Goal: Task Accomplishment & Management: Use online tool/utility

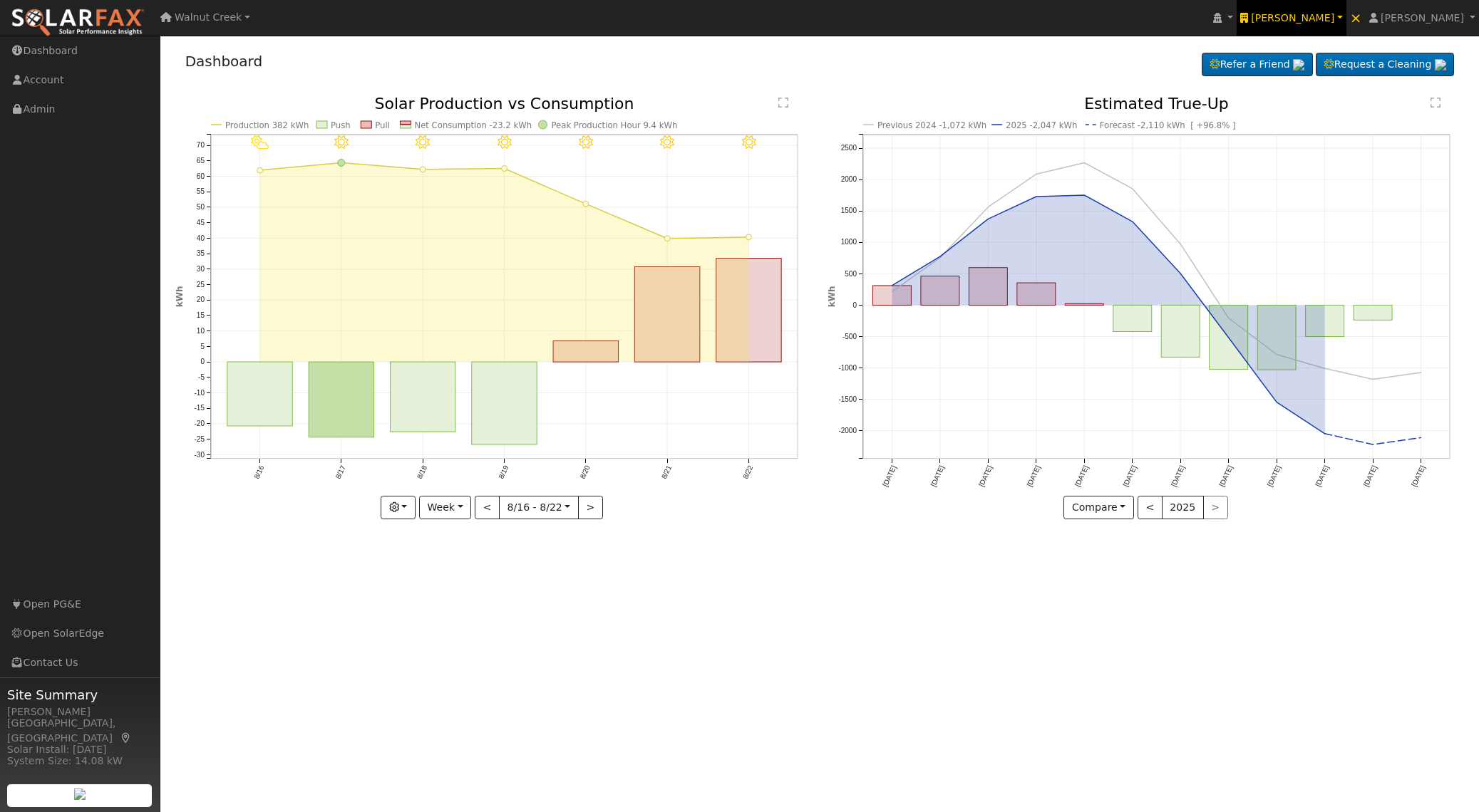
click at [1327, 20] on span "Ambrose Solar" at bounding box center [1292, 18] width 84 height 11
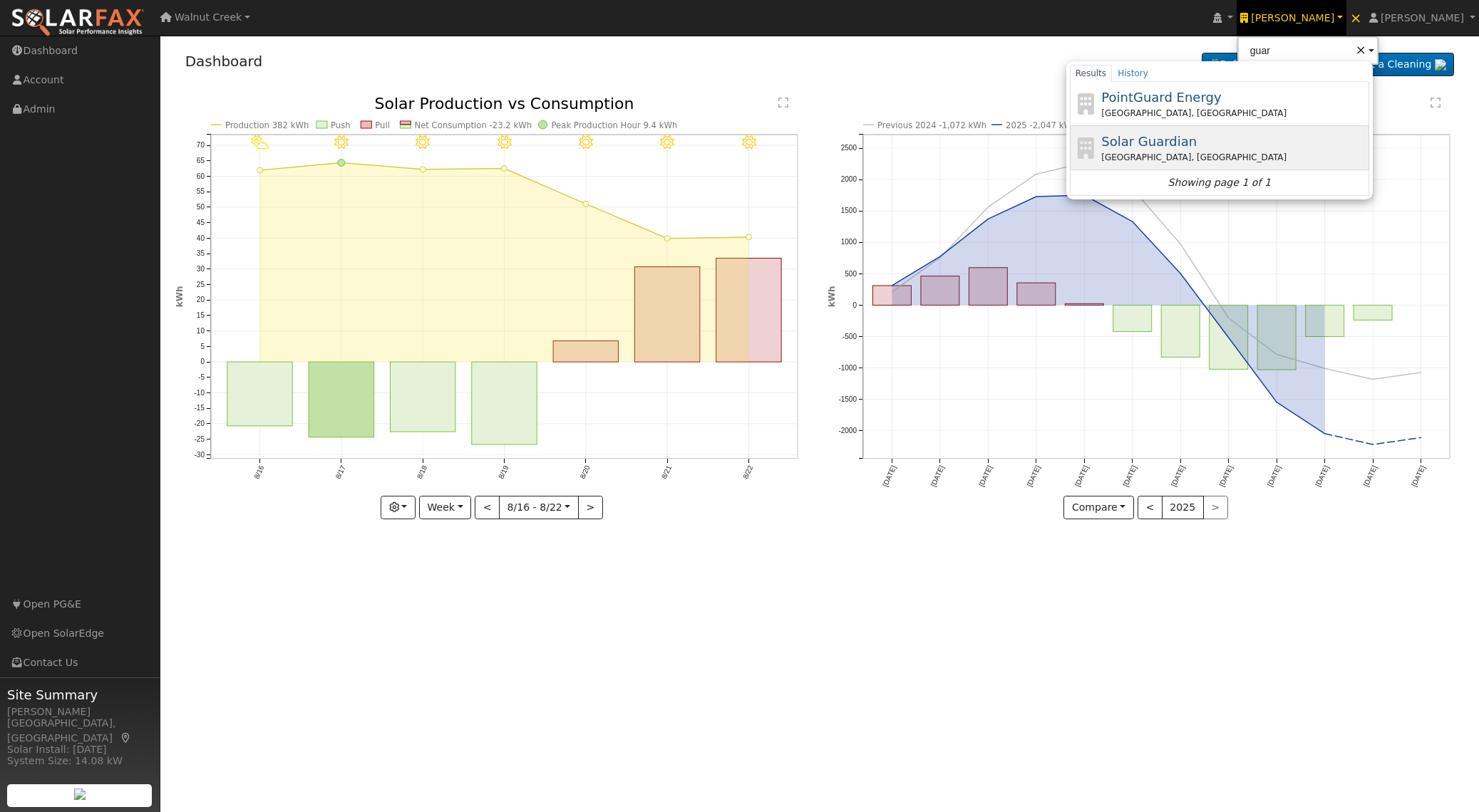
click at [1242, 148] on div "Solar Guardian Charlotte, NC" at bounding box center [1233, 147] width 265 height 32
type input "Solar Guardian"
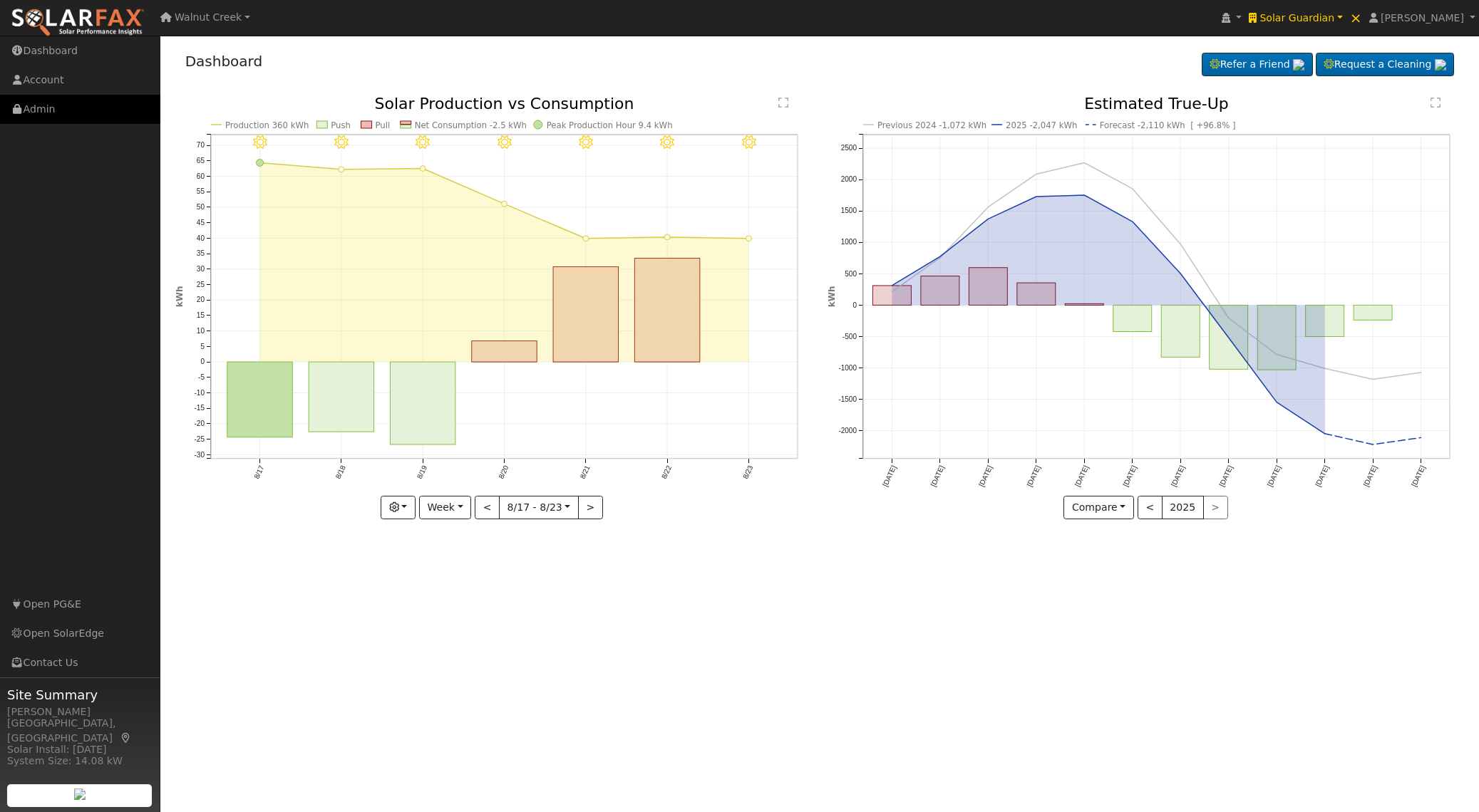
click at [43, 113] on link "Admin" at bounding box center [80, 110] width 161 height 29
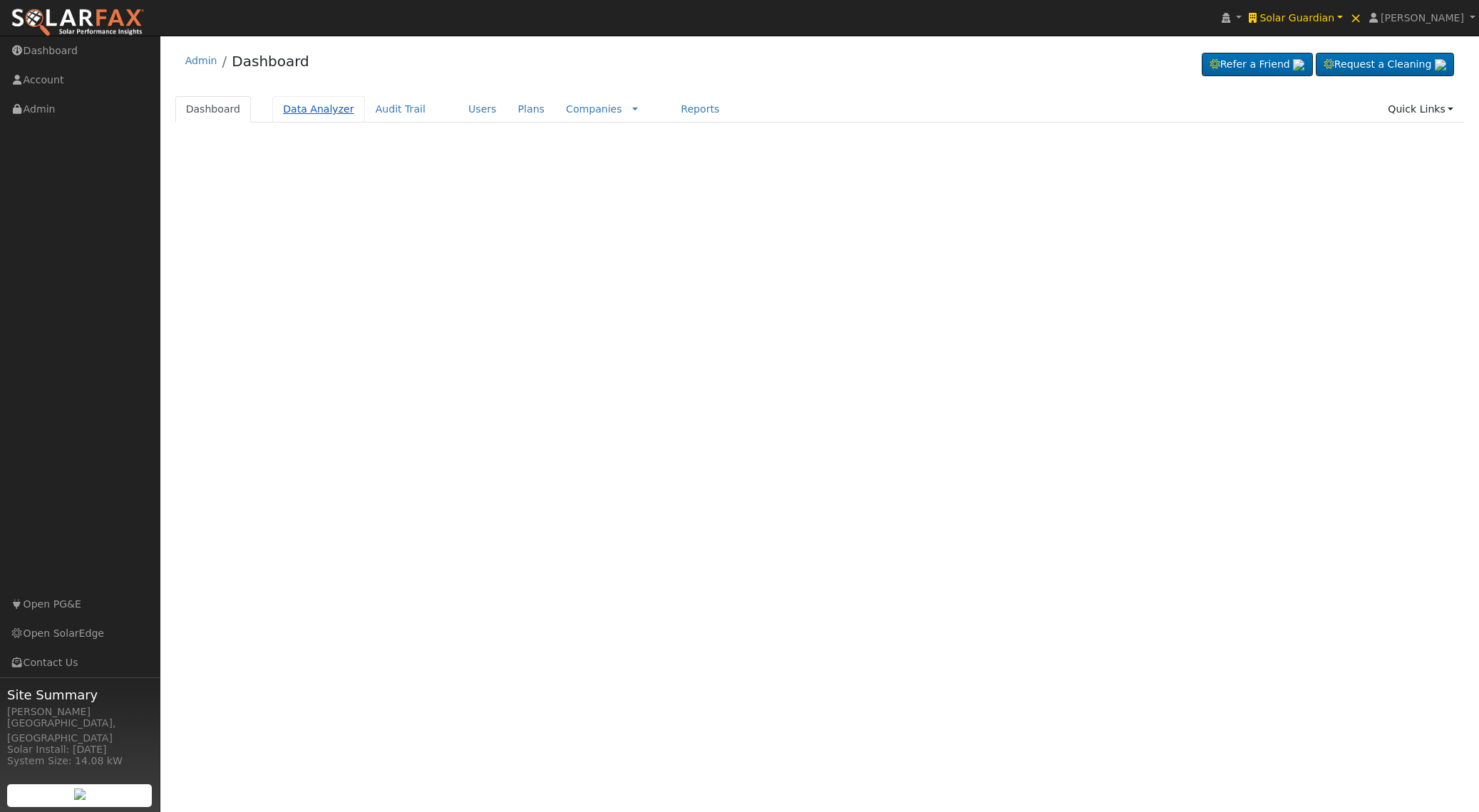
click at [328, 102] on link "Data Analyzer" at bounding box center [318, 109] width 93 height 26
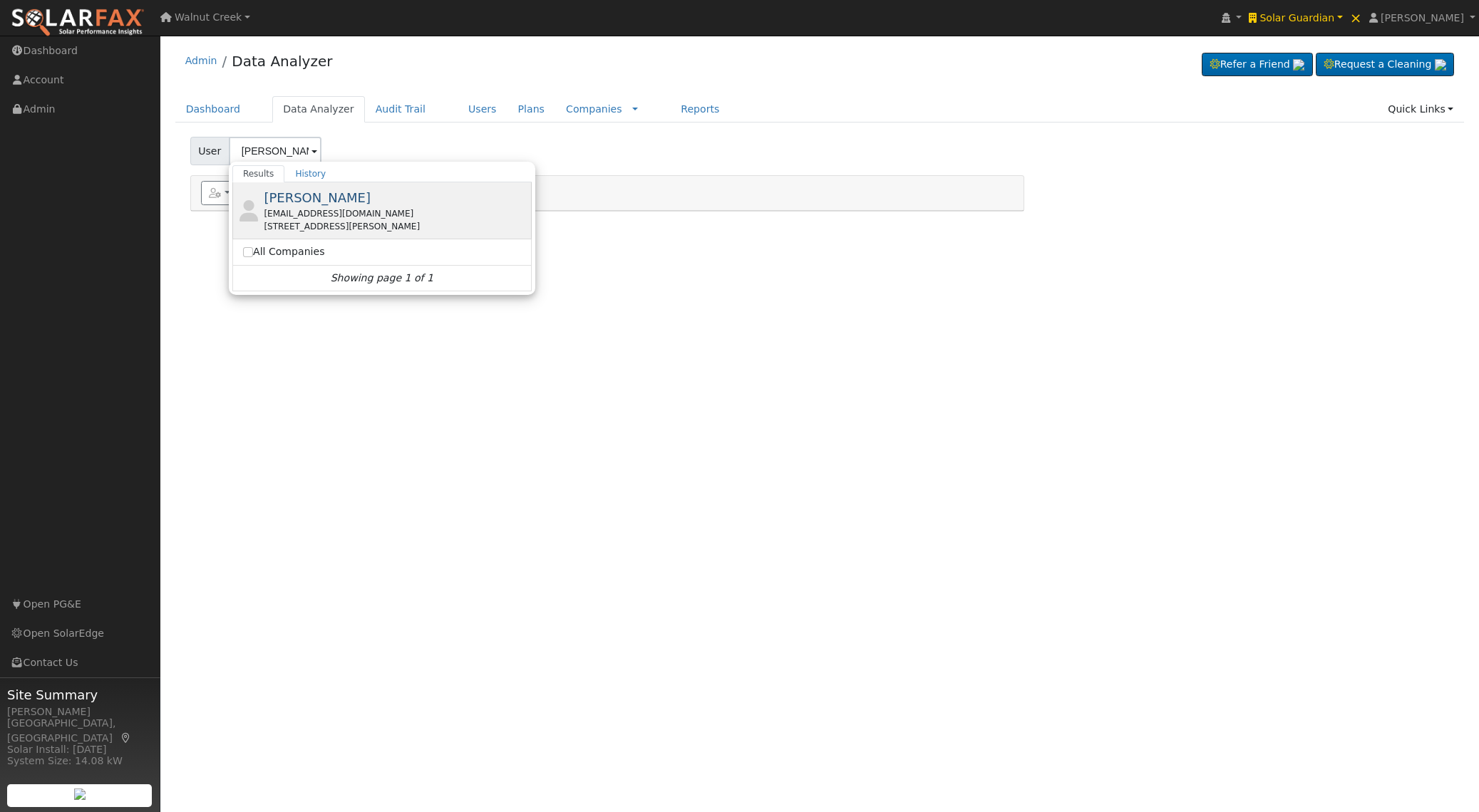
type input "Chuck Evey"
click at [367, 200] on div "Chuck Evey chuchevey@outlook.com 209 Williamson Street, Fort Mill, SC 29715" at bounding box center [396, 210] width 265 height 45
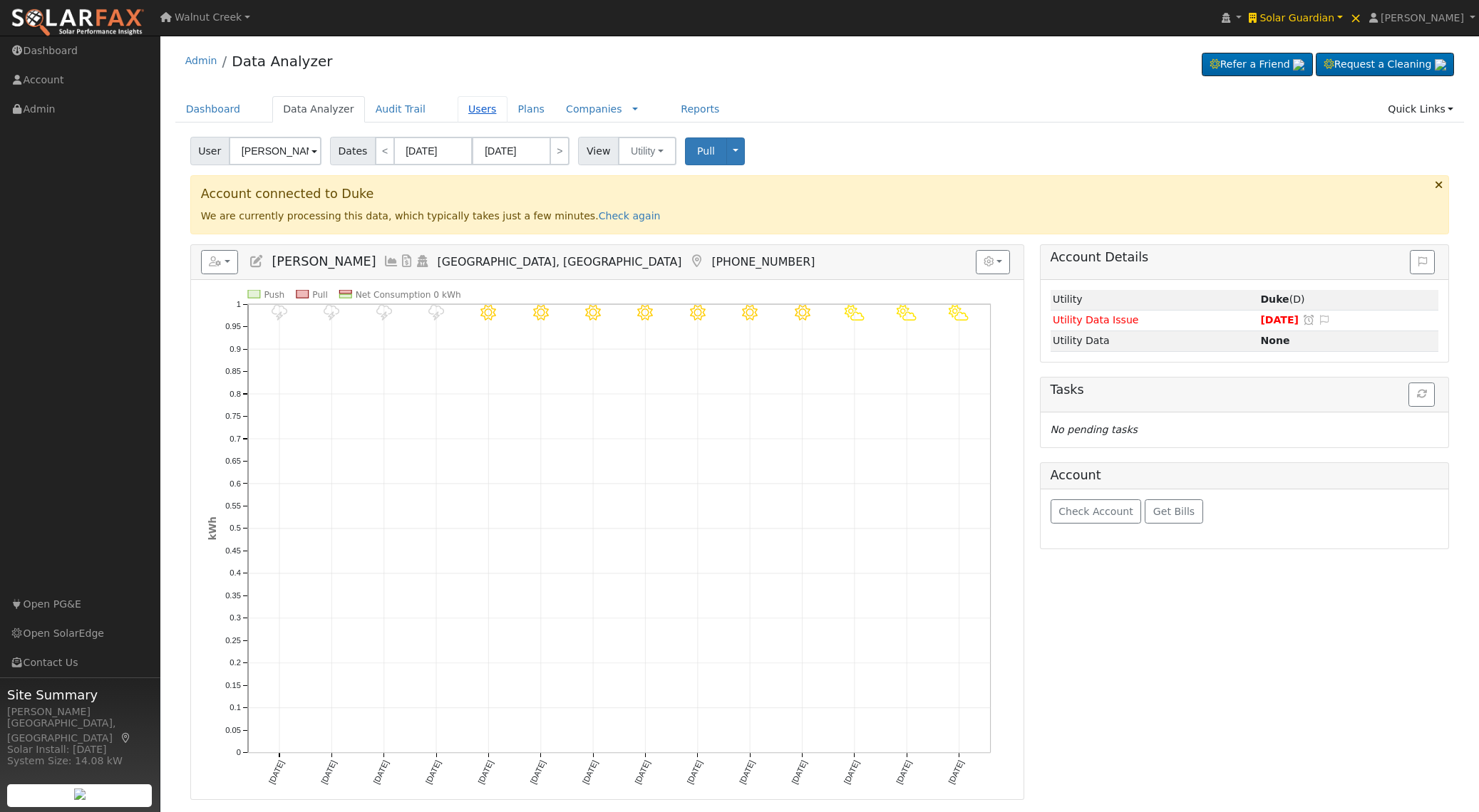
click at [479, 105] on link "Users" at bounding box center [482, 109] width 50 height 26
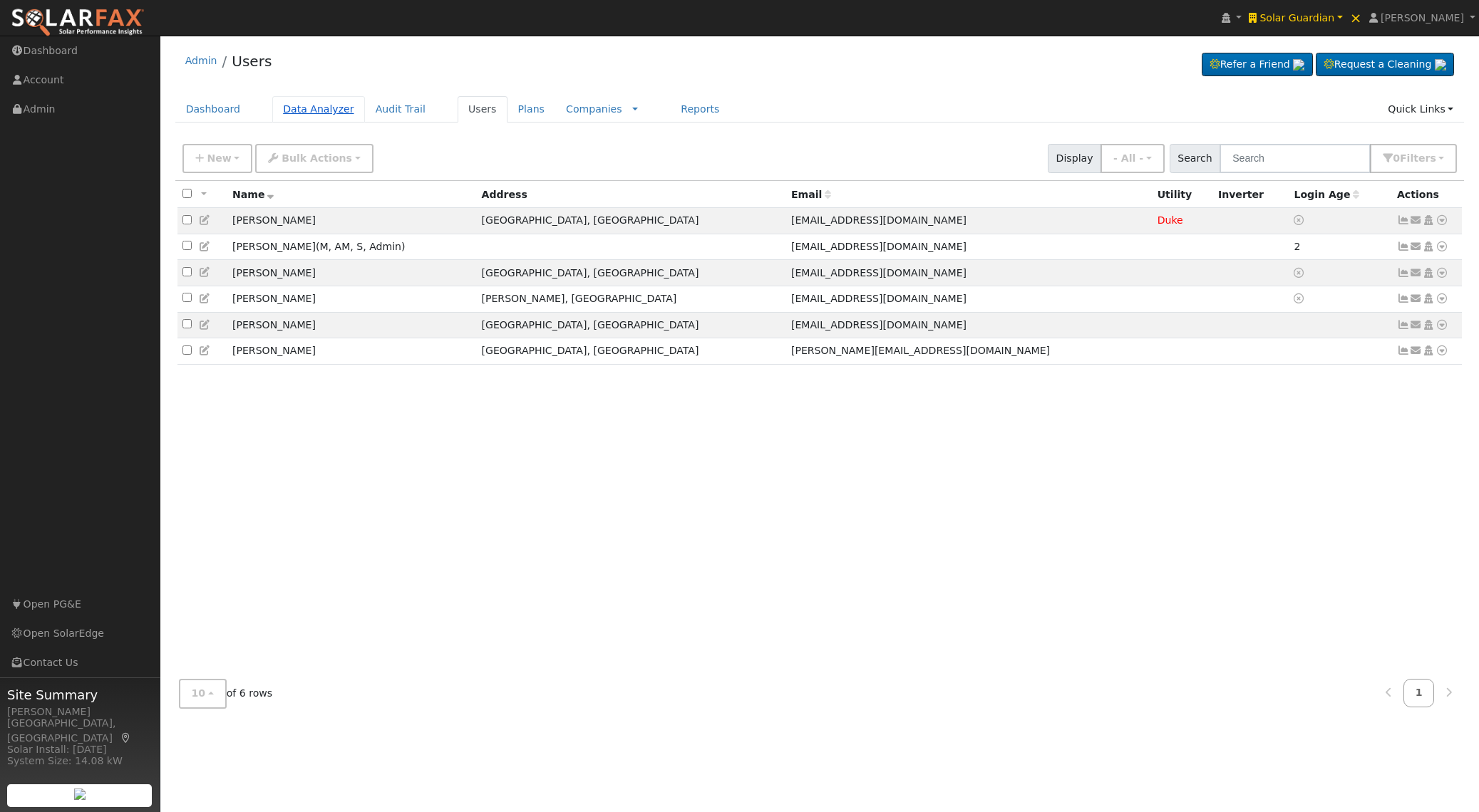
click at [332, 108] on link "Data Analyzer" at bounding box center [318, 109] width 93 height 26
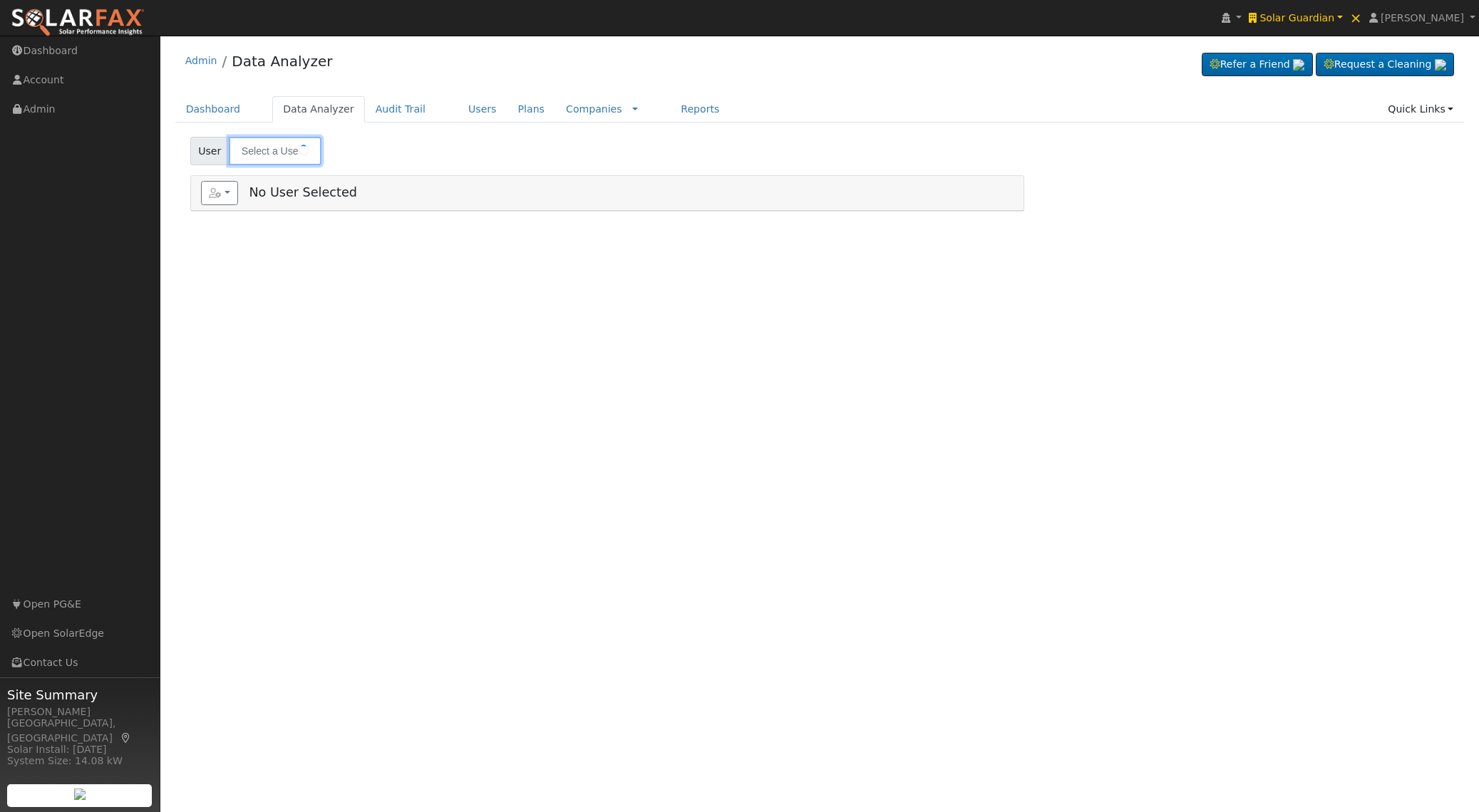
type input "[PERSON_NAME]"
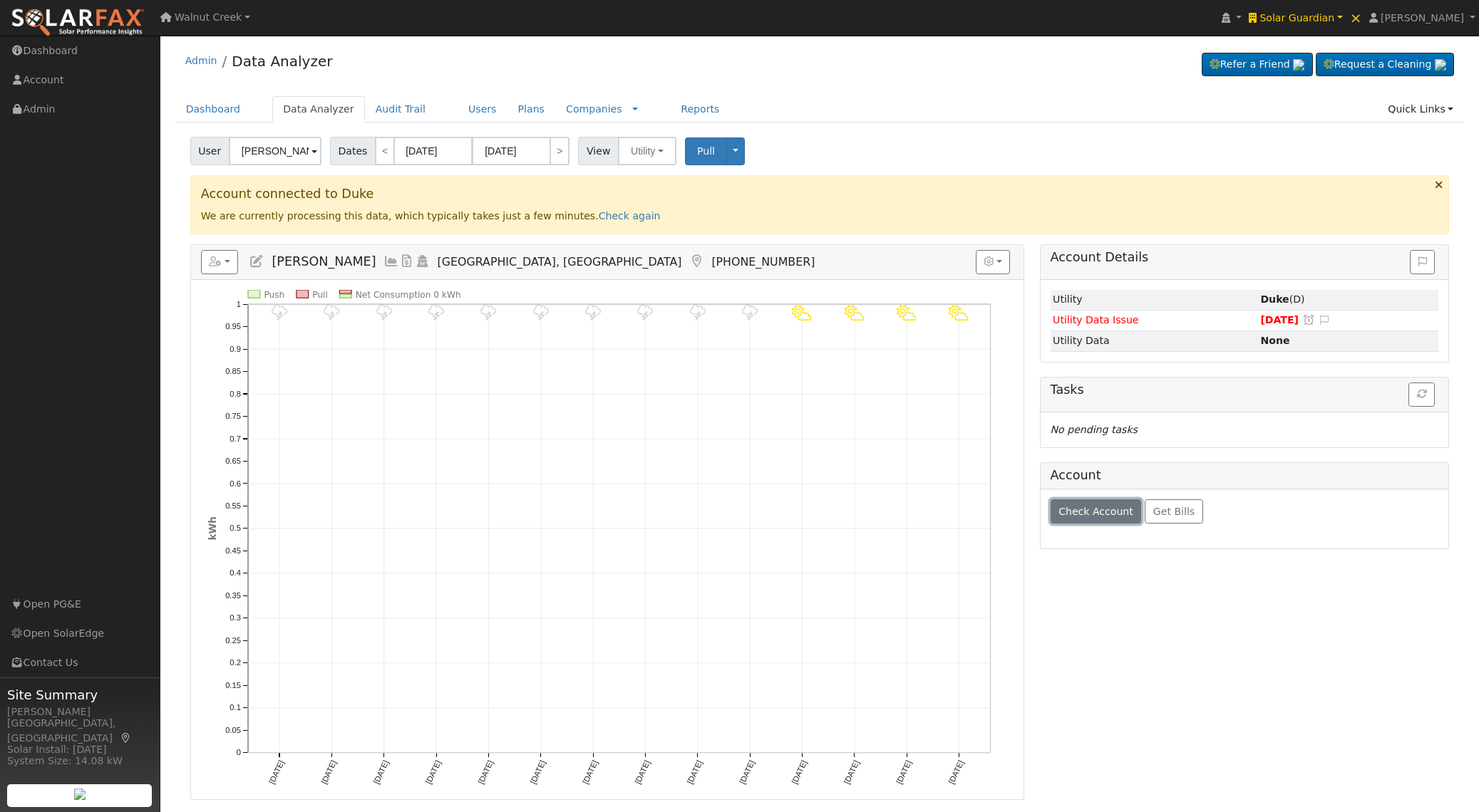
click at [1081, 505] on button "Check Account" at bounding box center [1096, 512] width 91 height 25
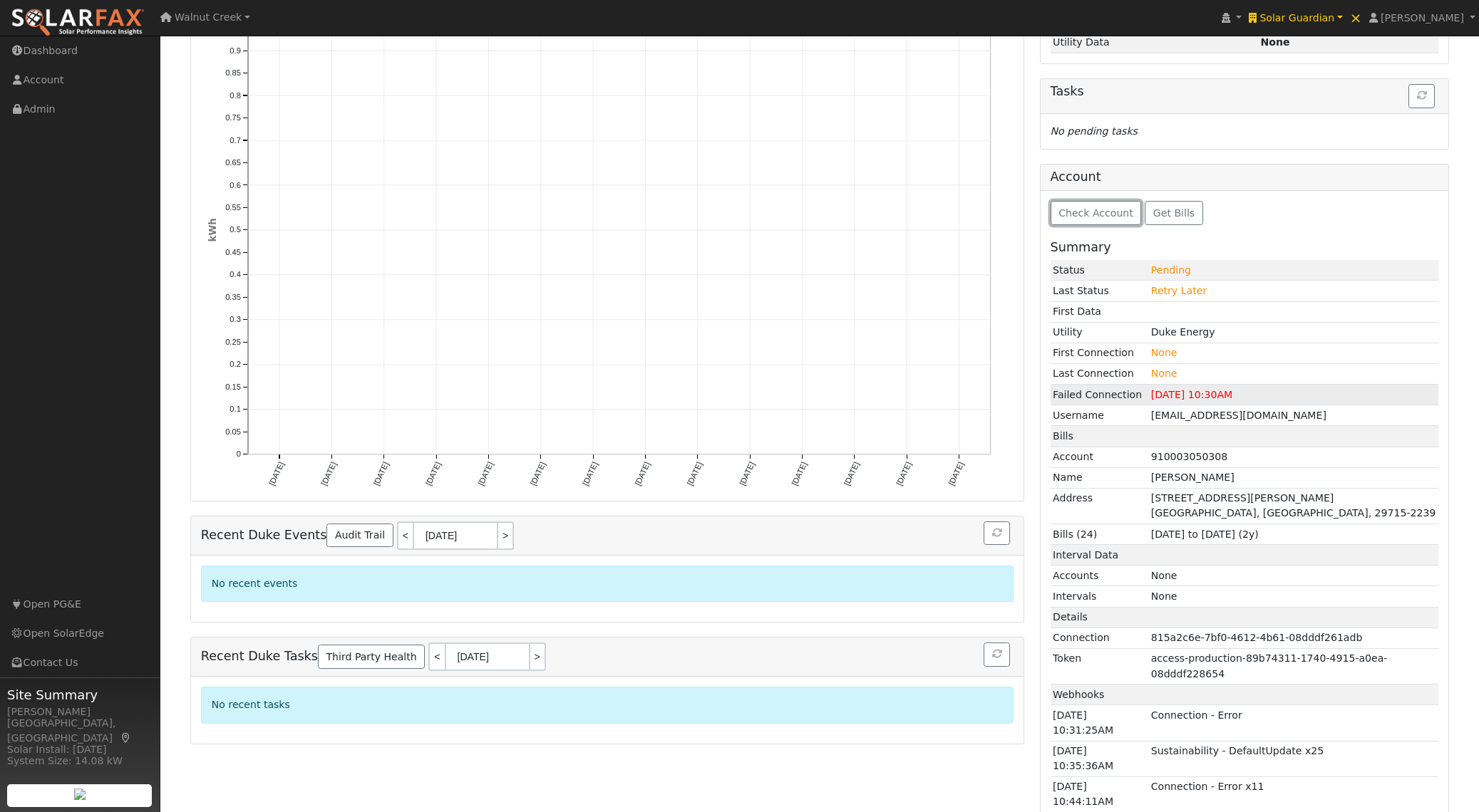
scroll to position [327, 0]
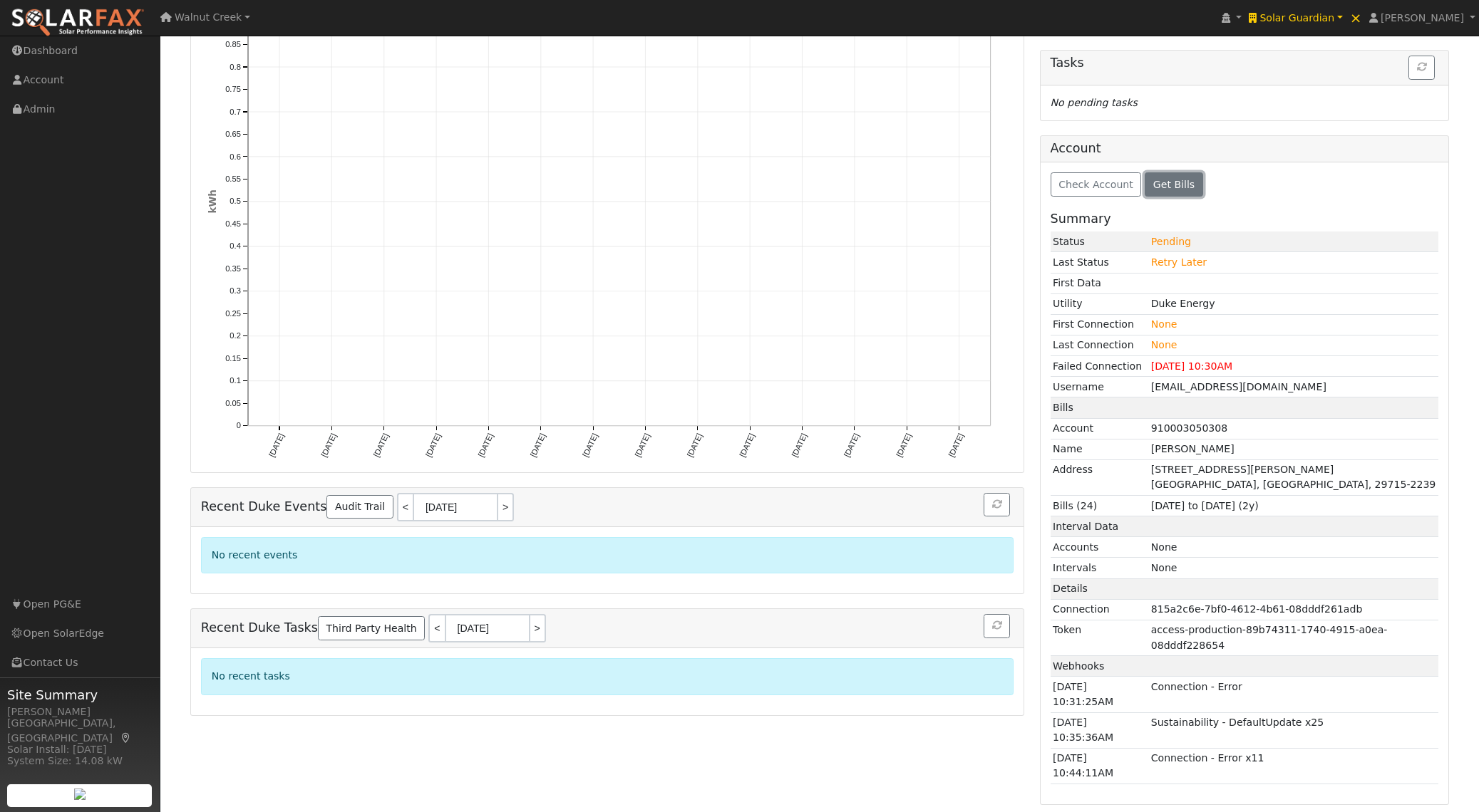
click at [1169, 187] on span "Get Bills" at bounding box center [1174, 184] width 41 height 11
click at [1195, 387] on td "chuckevey@outlook.com" at bounding box center [1293, 386] width 290 height 20
drag, startPoint x: 1195, startPoint y: 387, endPoint x: 1251, endPoint y: 391, distance: 56.1
click at [1251, 391] on td "chuckevey@outlook.com" at bounding box center [1293, 386] width 290 height 20
copy td "chuckevey@outlook.com"
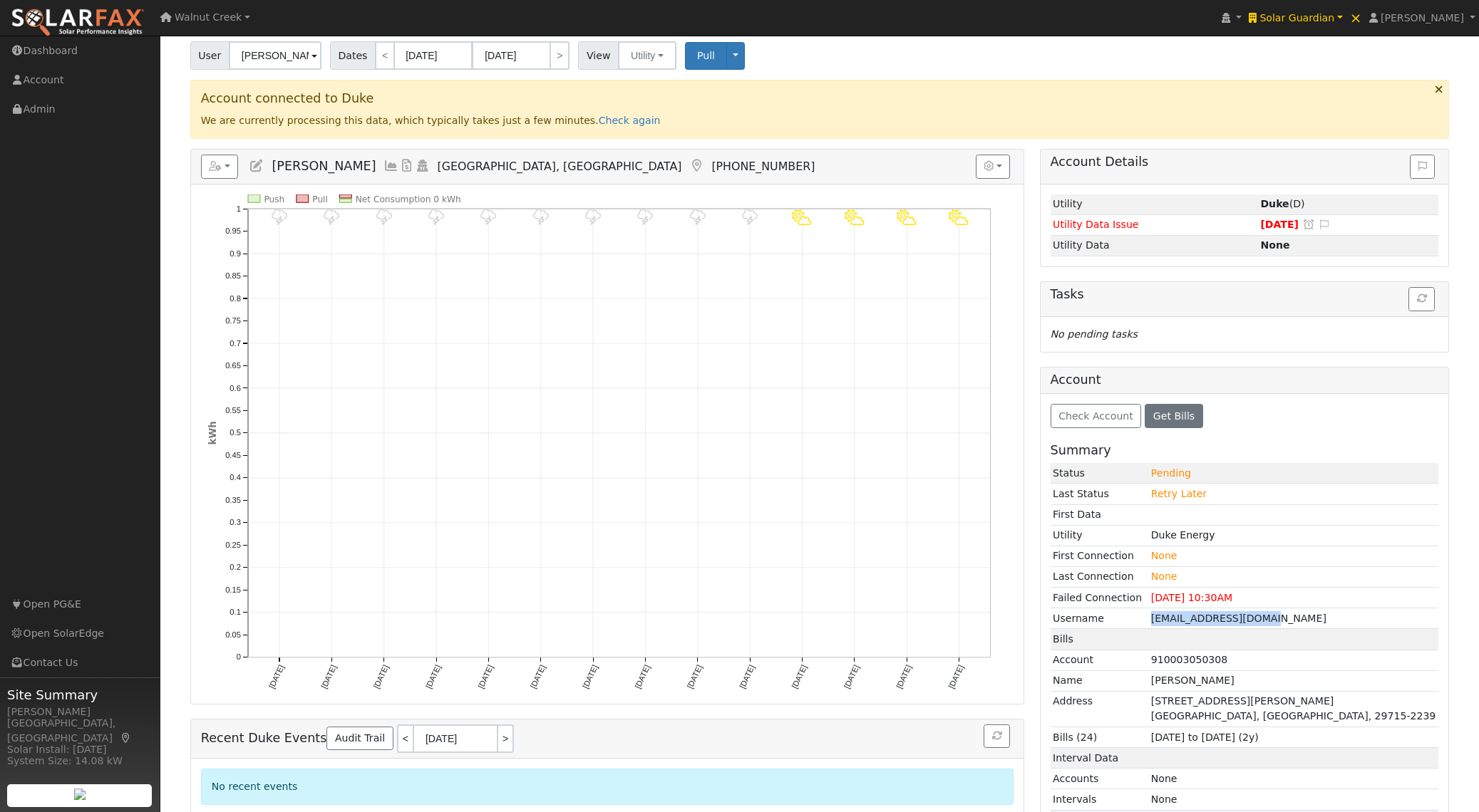
scroll to position [0, 0]
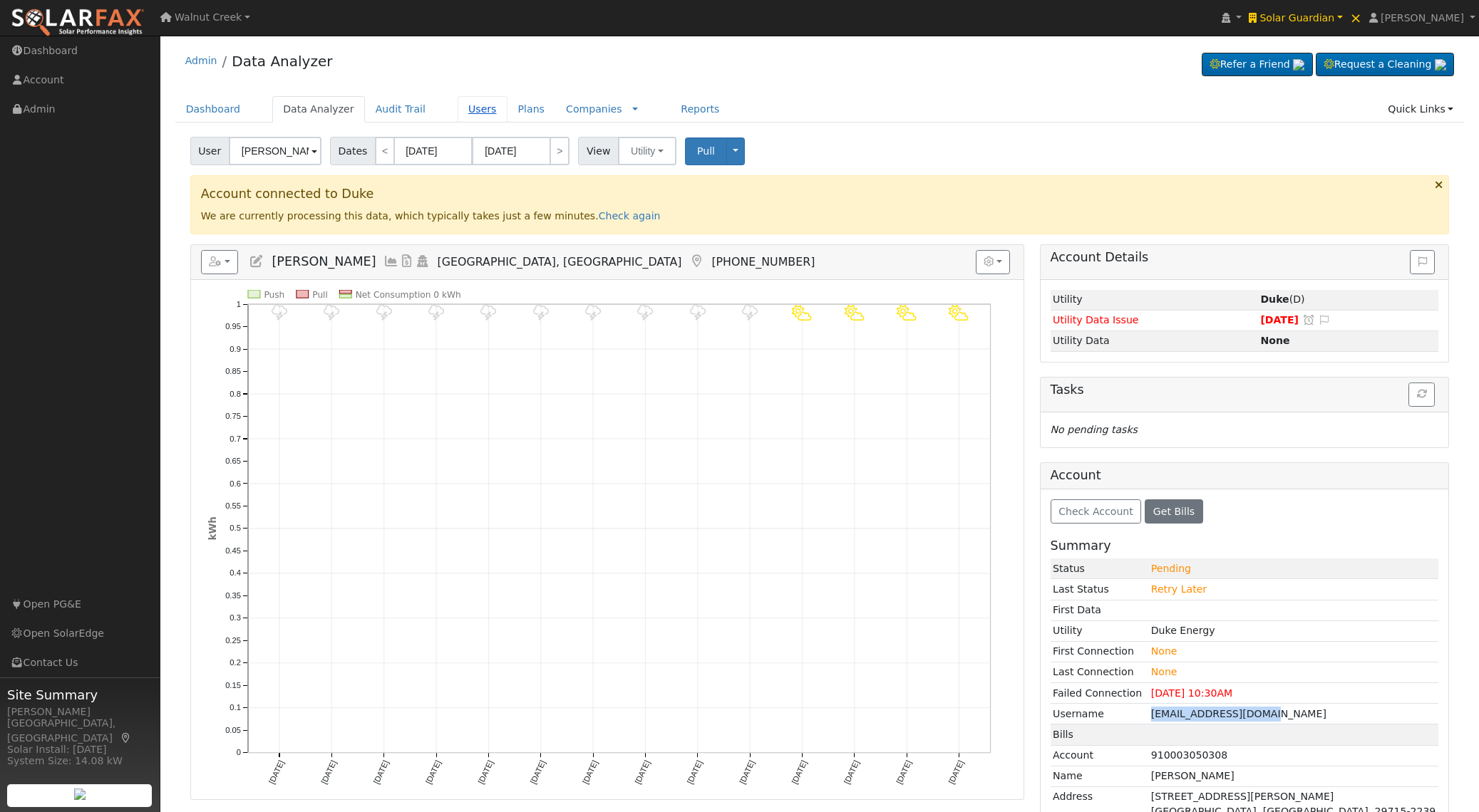
click at [468, 110] on link "Users" at bounding box center [482, 109] width 50 height 26
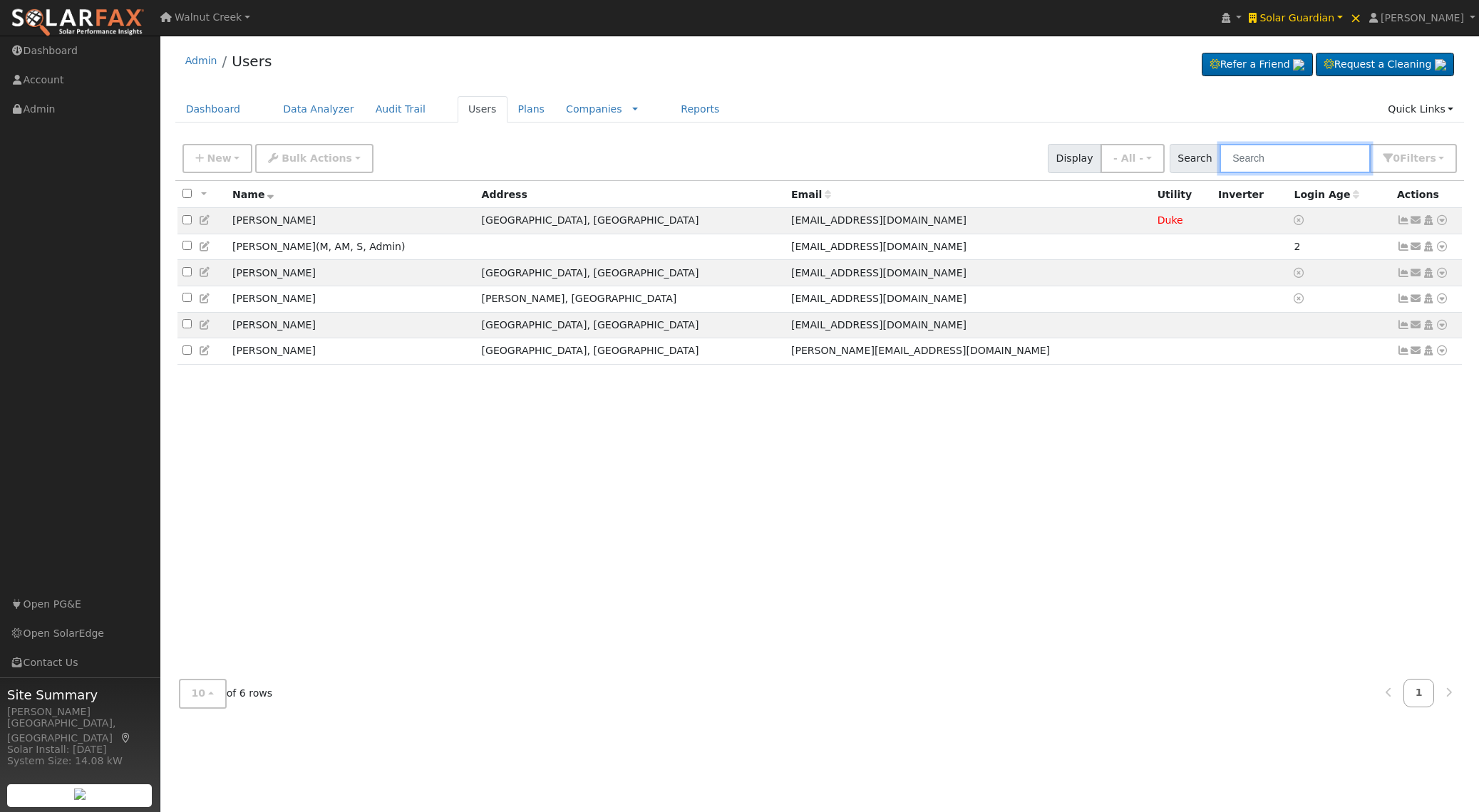
click at [1255, 158] on input "text" at bounding box center [1295, 159] width 152 height 29
paste input "[PERSON_NAME]"
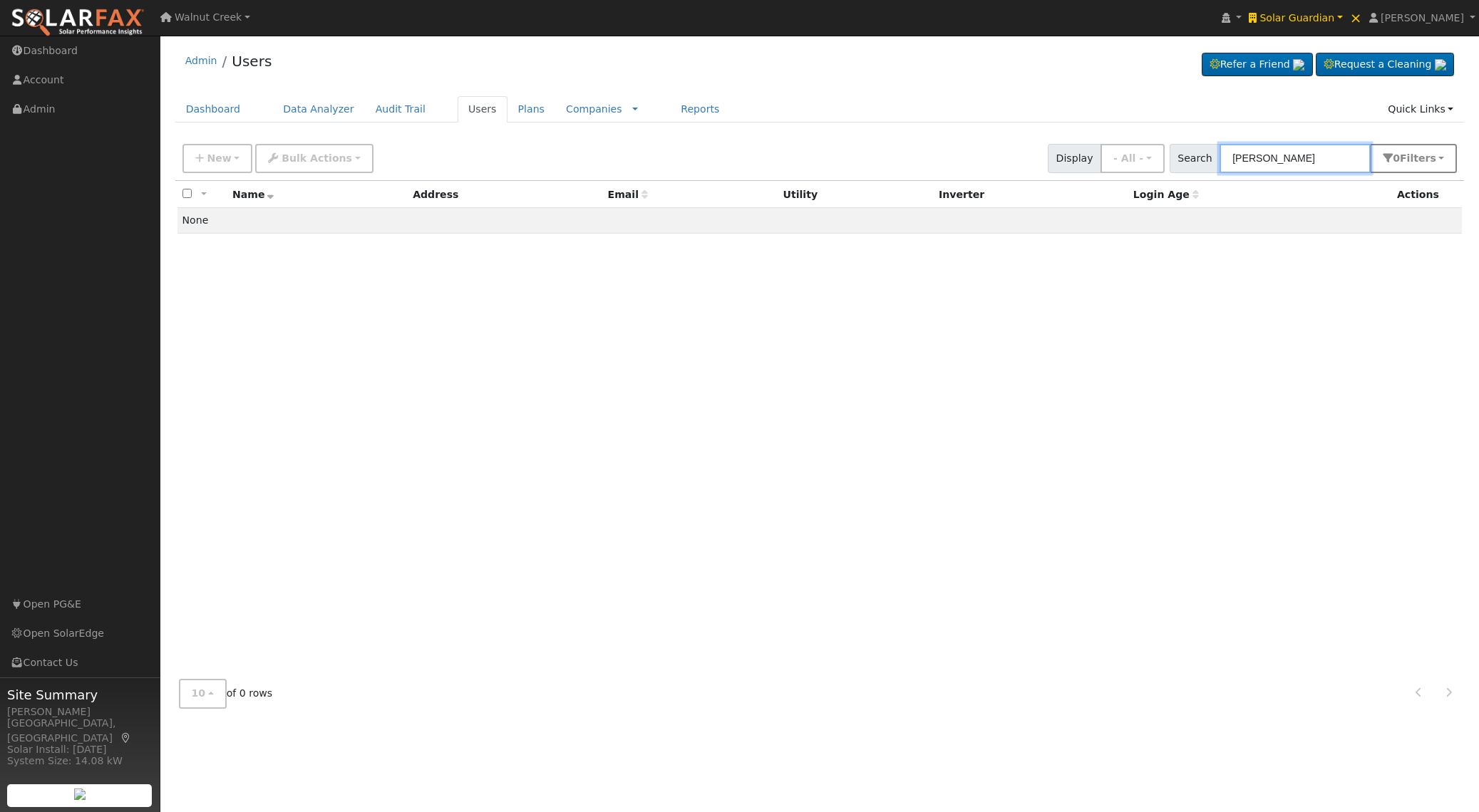
type input "[PERSON_NAME]"
click at [1420, 160] on span "Filter s" at bounding box center [1418, 158] width 36 height 11
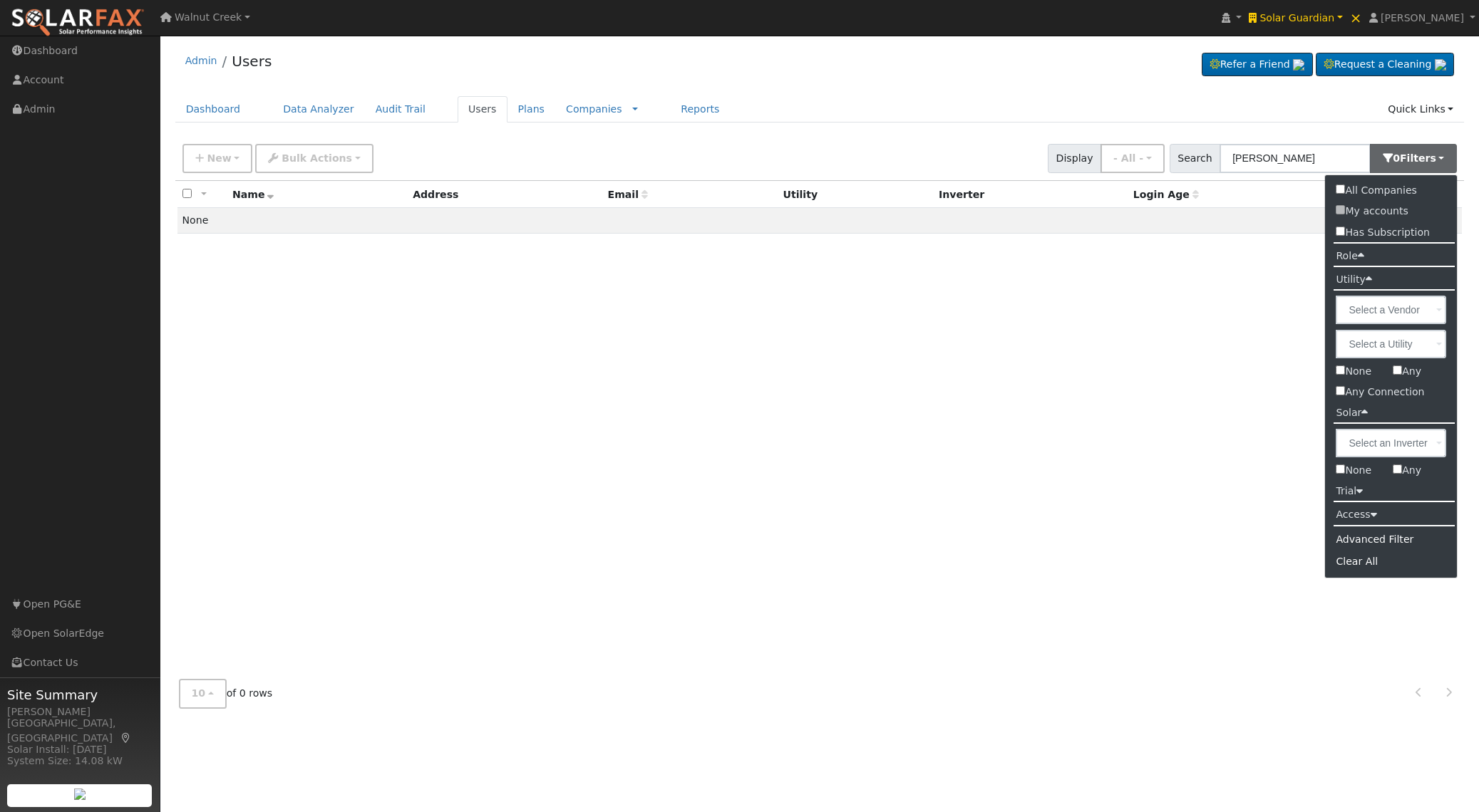
click at [1411, 194] on label "All Companies" at bounding box center [1376, 190] width 102 height 20
click at [1345, 194] on input "All Companies" at bounding box center [1340, 188] width 9 height 9
checkbox input "true"
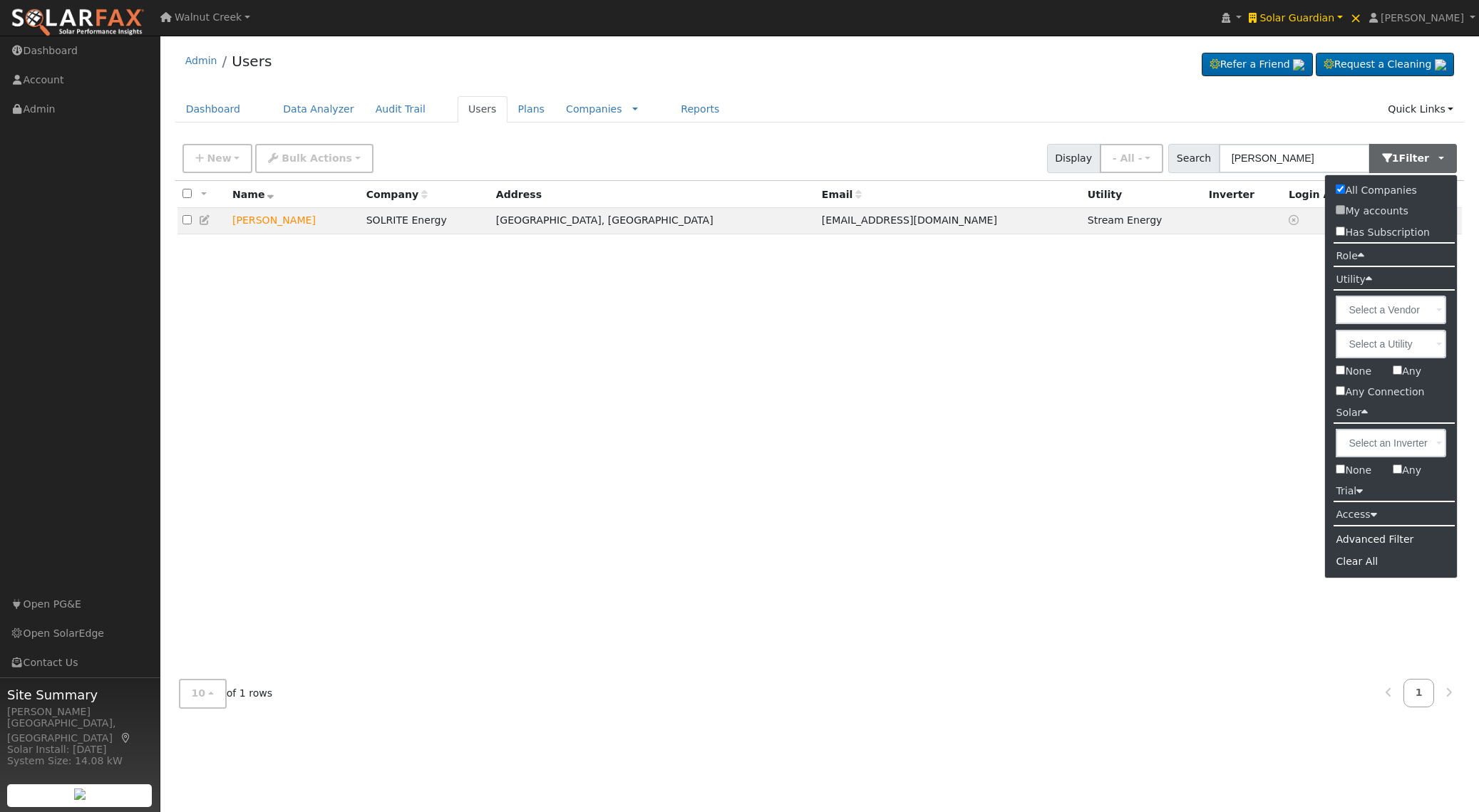
click at [970, 314] on div "All None All on page None on page Name Company Address Email Utility Inverter L…" at bounding box center [820, 424] width 1289 height 487
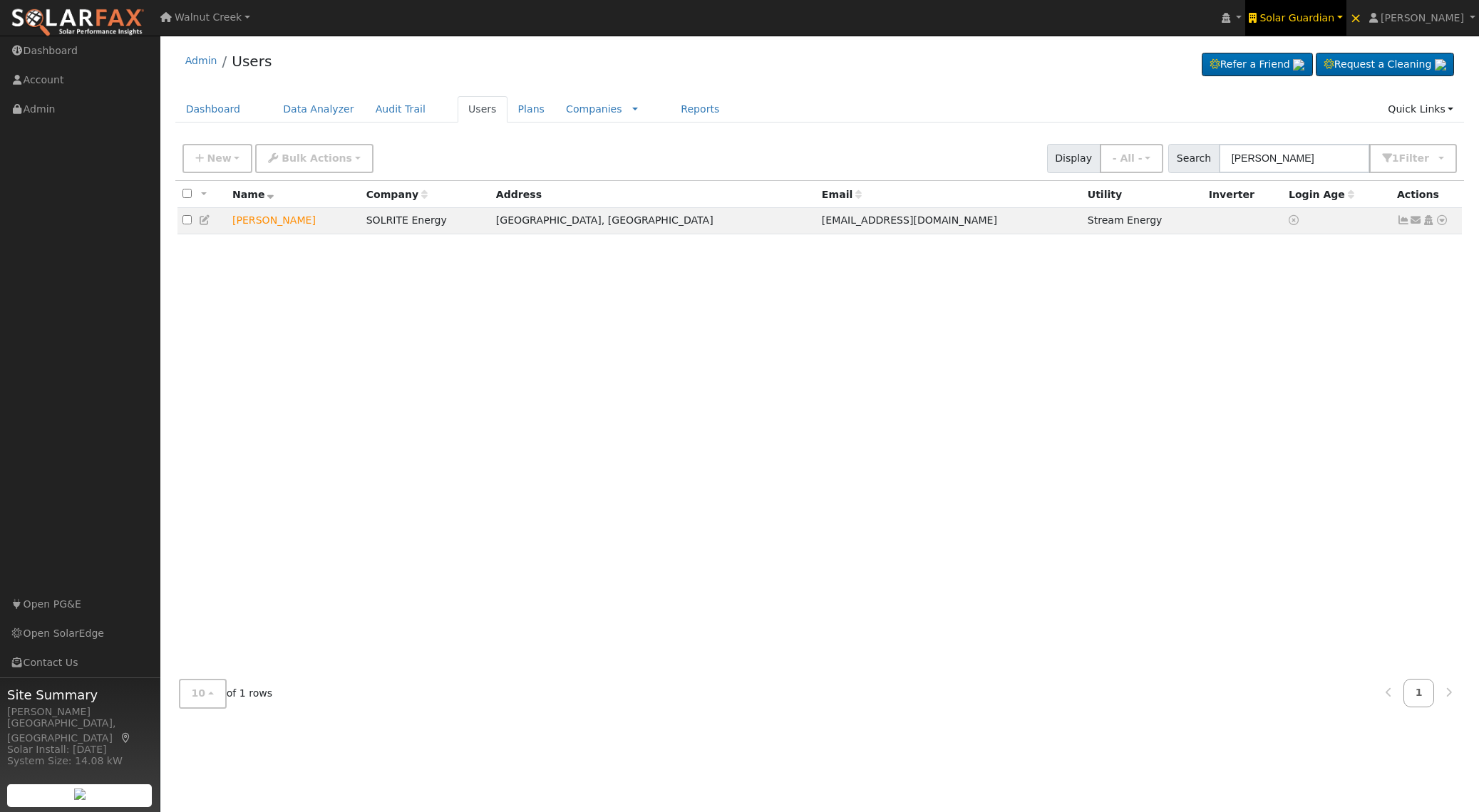
click at [1256, 19] on icon at bounding box center [1253, 18] width 8 height 10
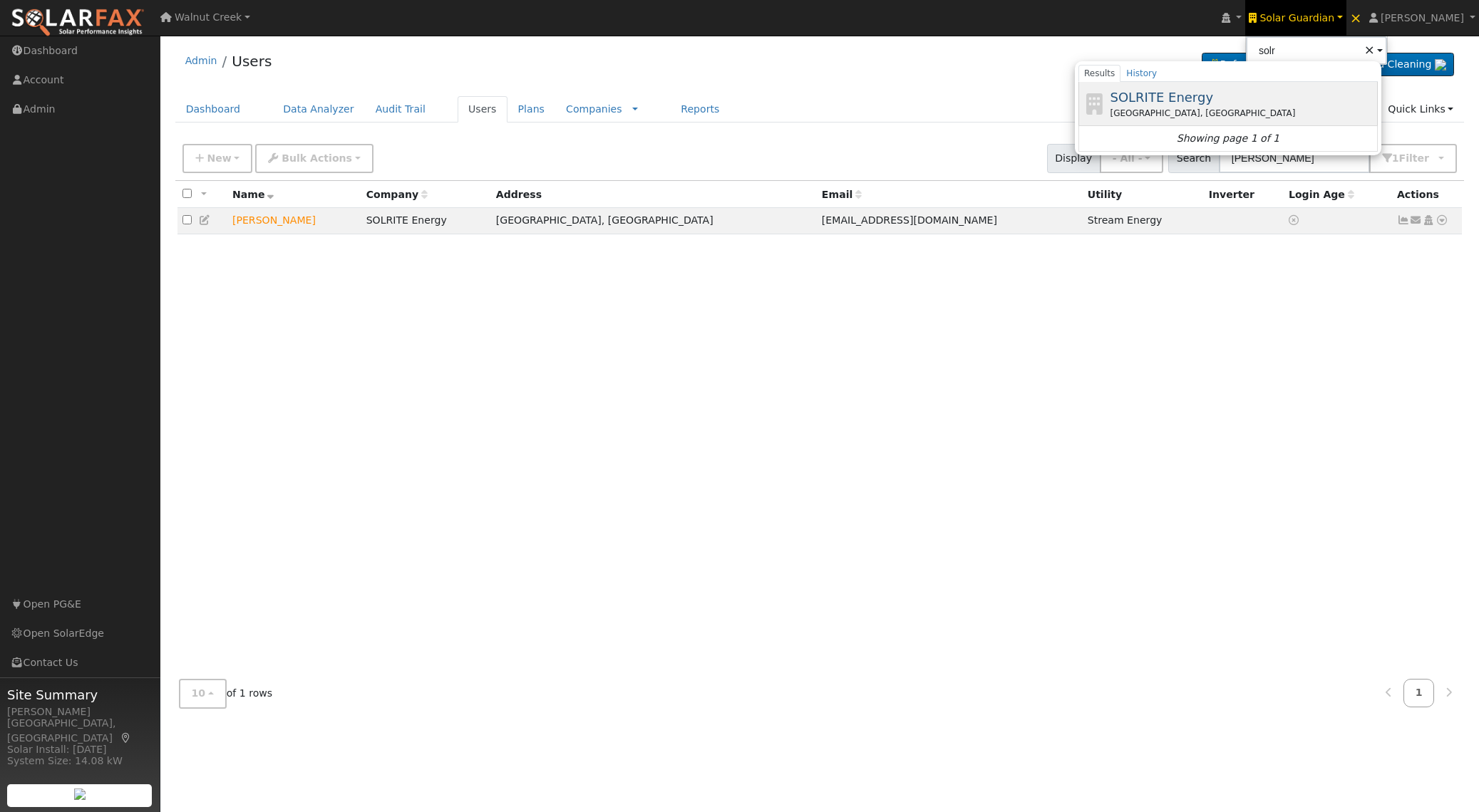
click at [1213, 97] on span "SOLRITE Energy" at bounding box center [1161, 97] width 103 height 15
type input "SOLRITE Energy"
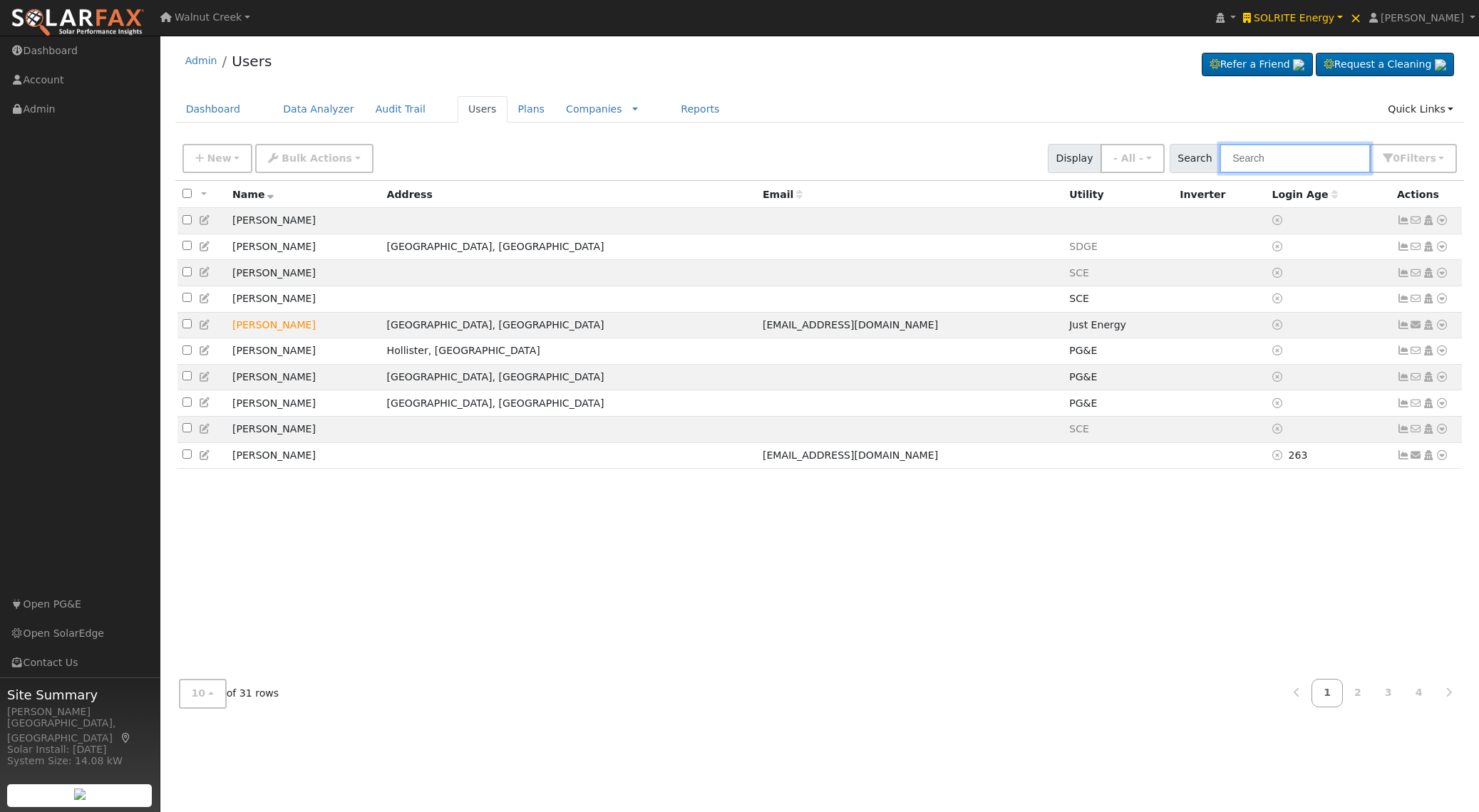
click at [1260, 151] on input "text" at bounding box center [1295, 159] width 152 height 29
paste input "[PERSON_NAME]"
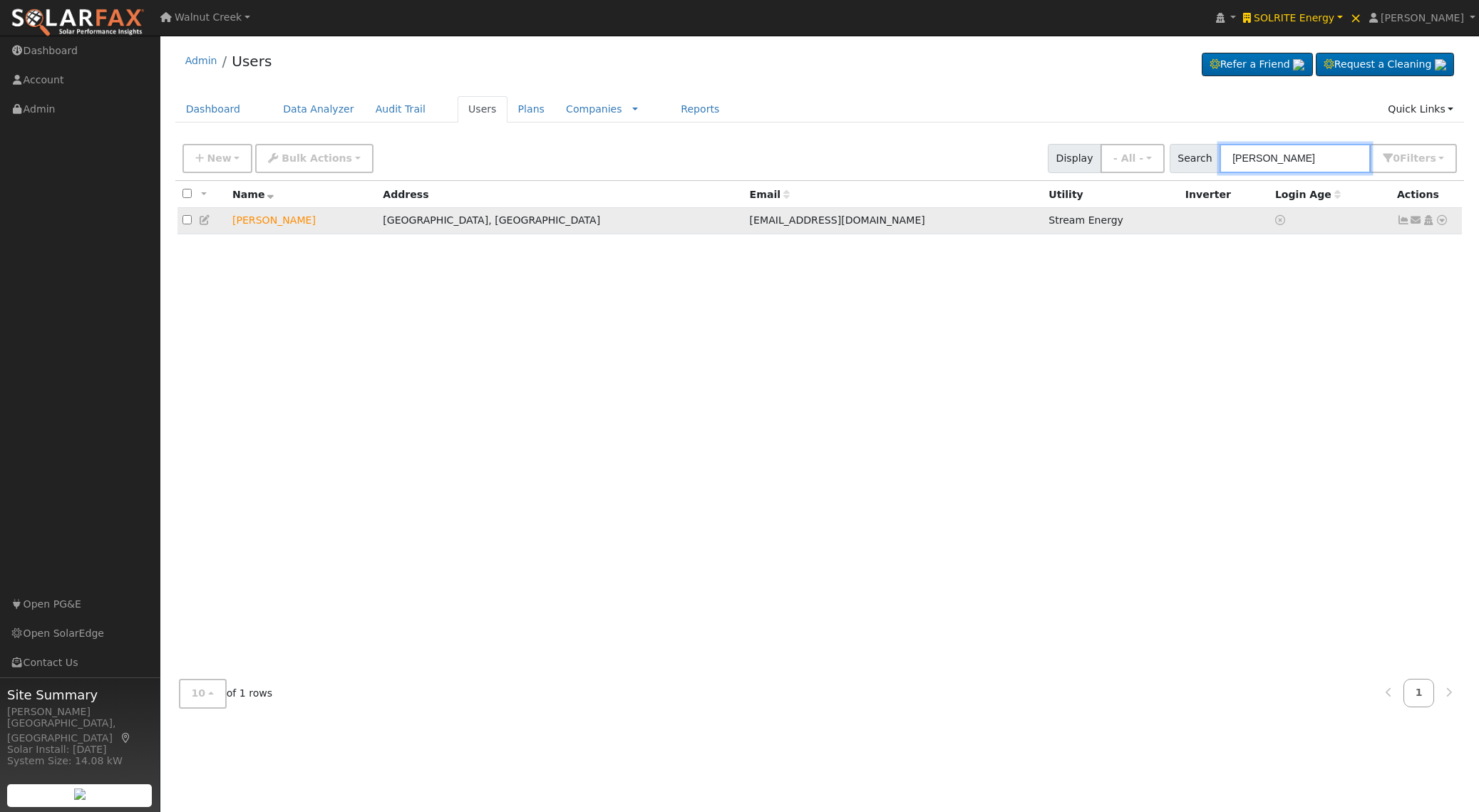
type input "[PERSON_NAME]"
click at [1441, 220] on icon at bounding box center [1442, 220] width 13 height 10
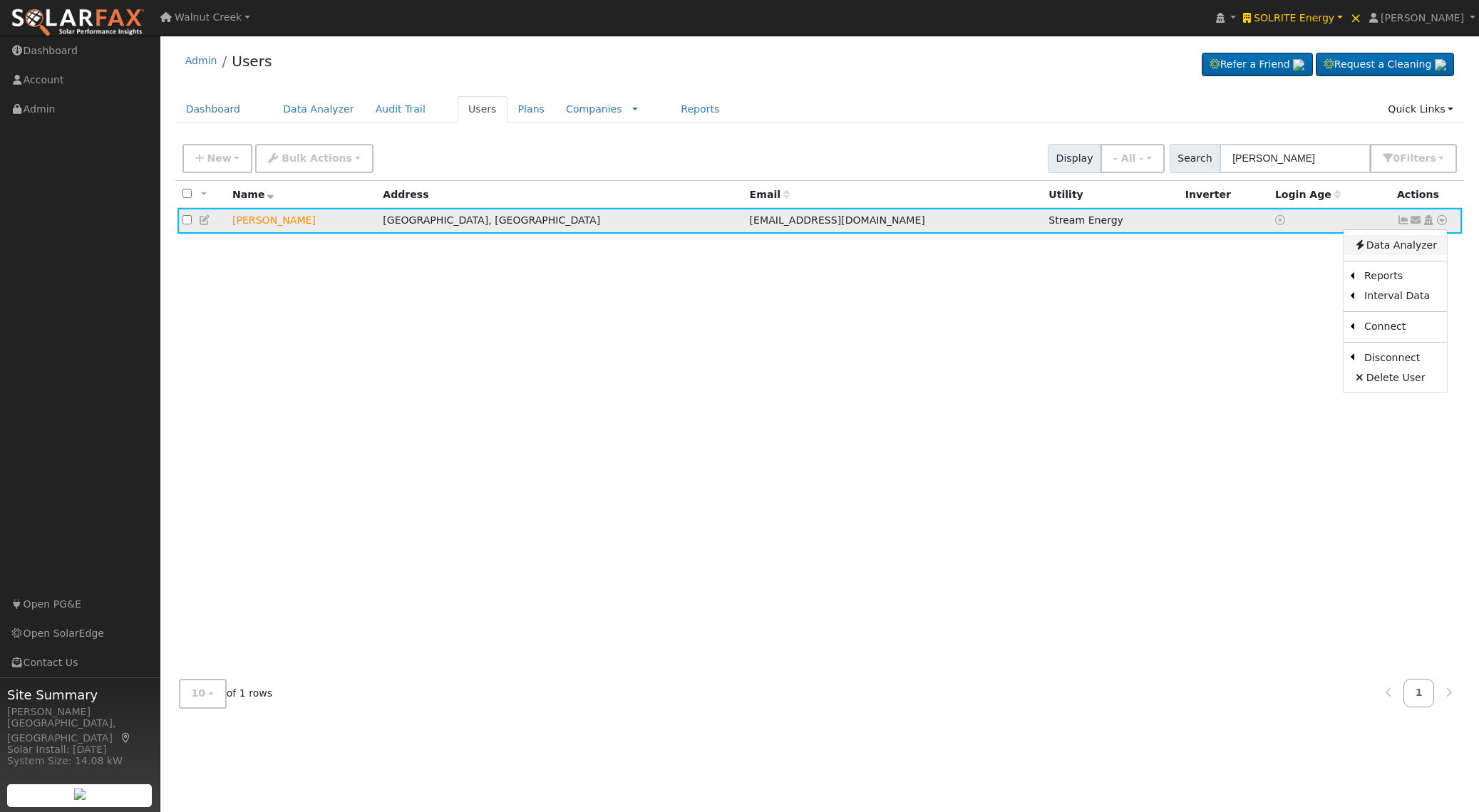
click at [1432, 246] on link "Data Analyzer" at bounding box center [1395, 245] width 103 height 20
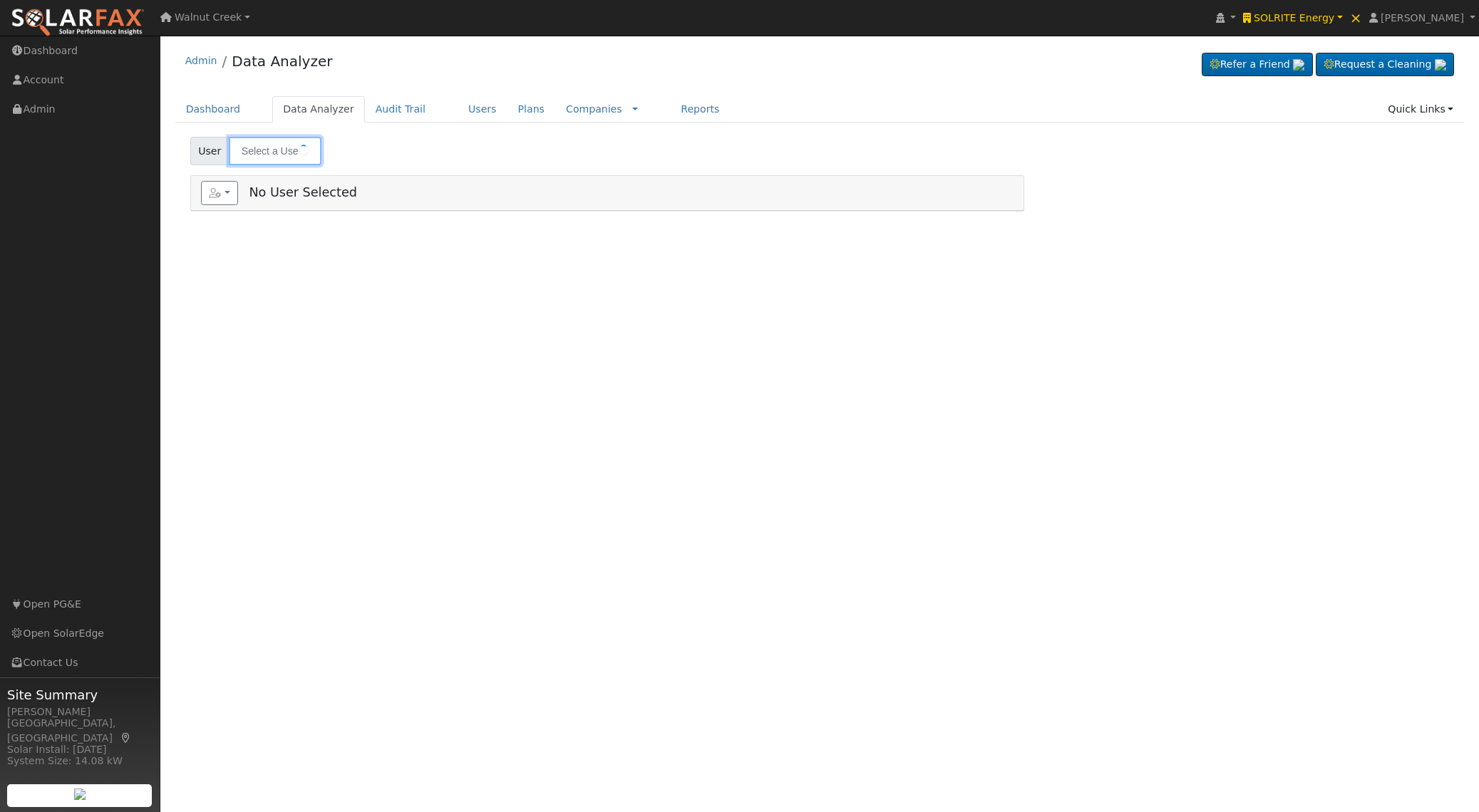
type input "[PERSON_NAME]"
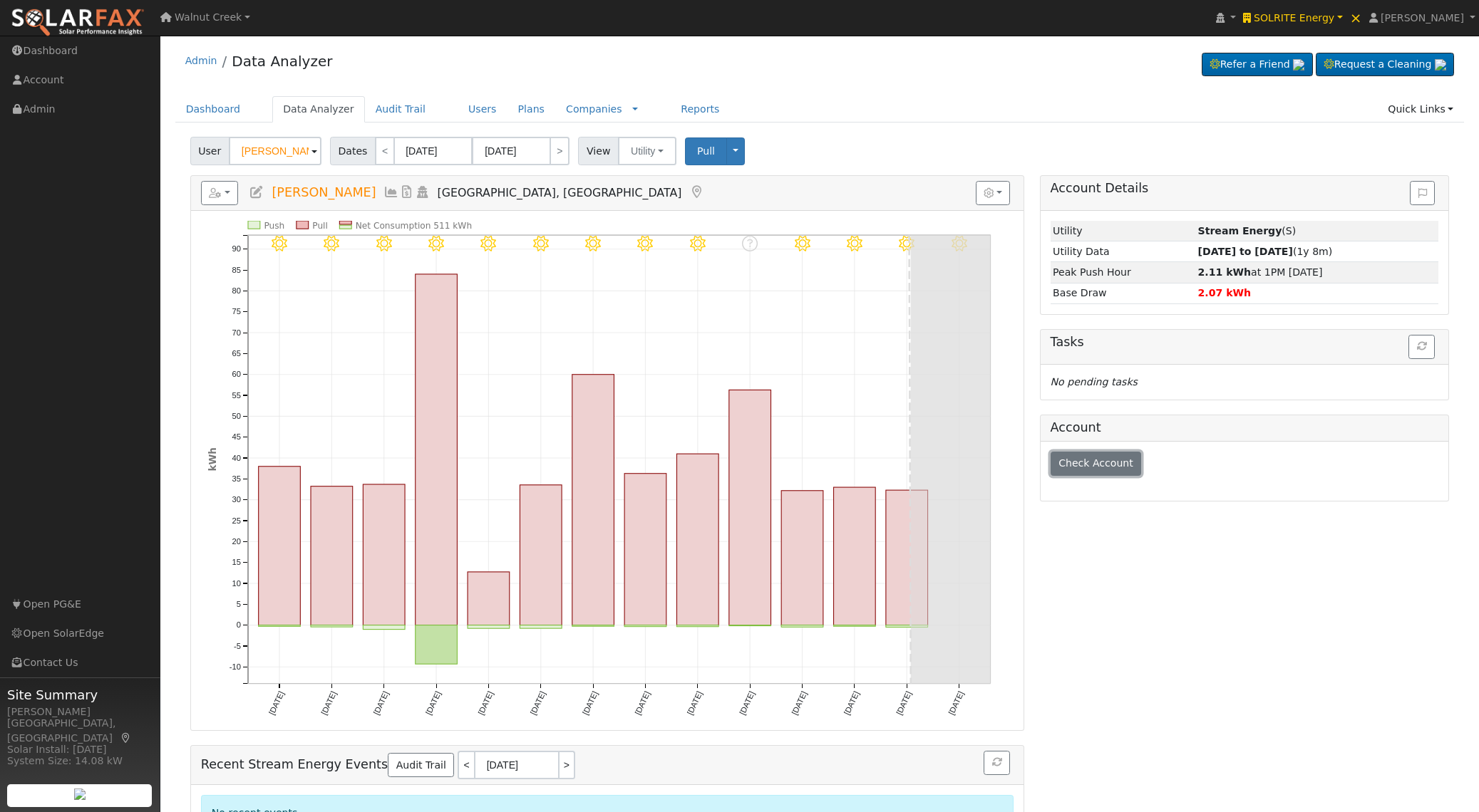
click at [1068, 462] on span "Check Account" at bounding box center [1095, 463] width 75 height 11
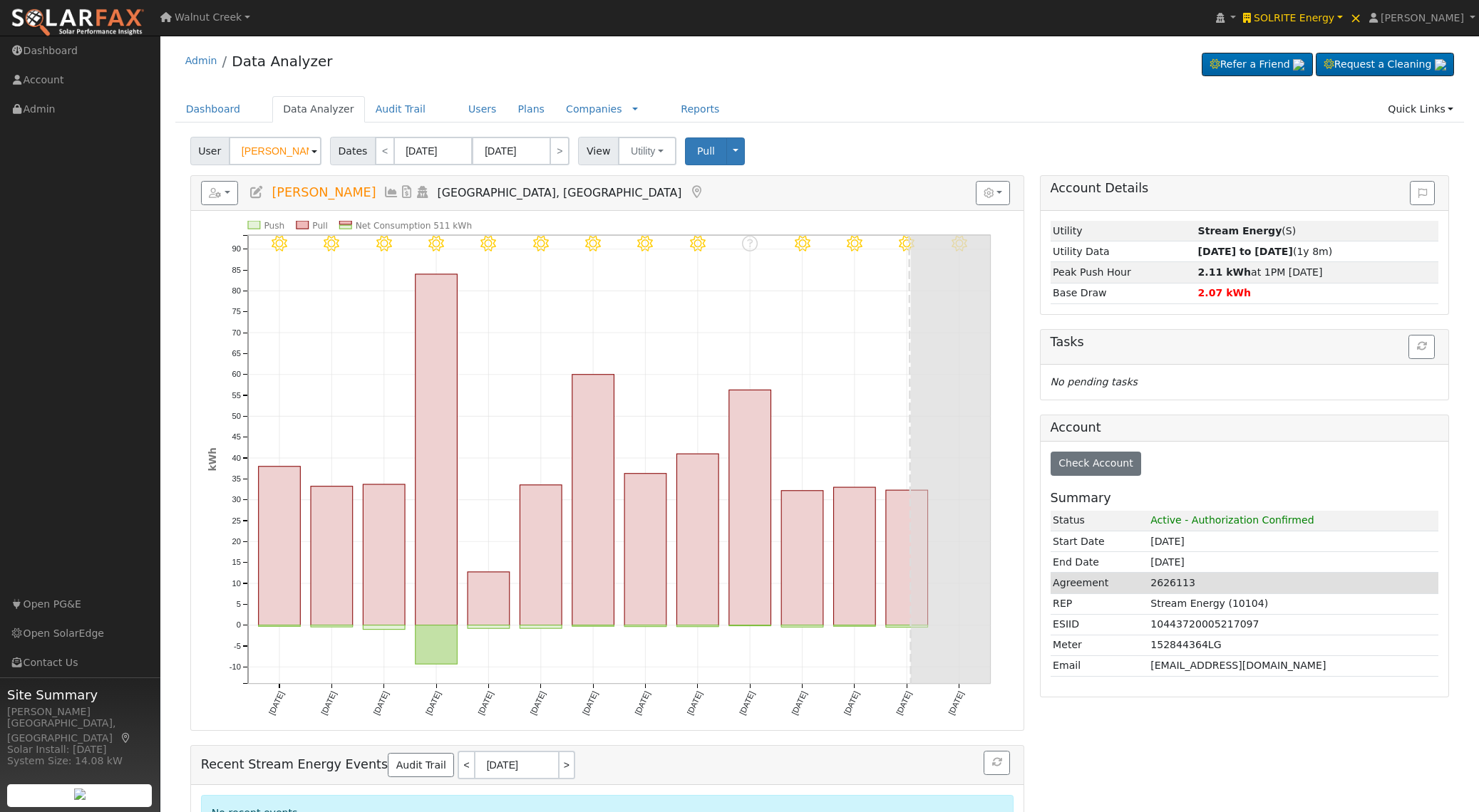
click at [1180, 584] on td "2626113" at bounding box center [1293, 583] width 291 height 20
copy td "2626113"
